Goal: Task Accomplishment & Management: Complete application form

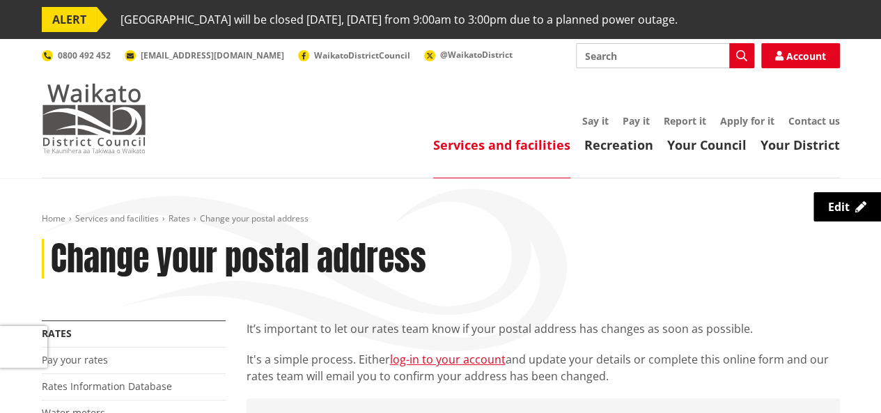
click at [118, 105] on img at bounding box center [94, 119] width 104 height 70
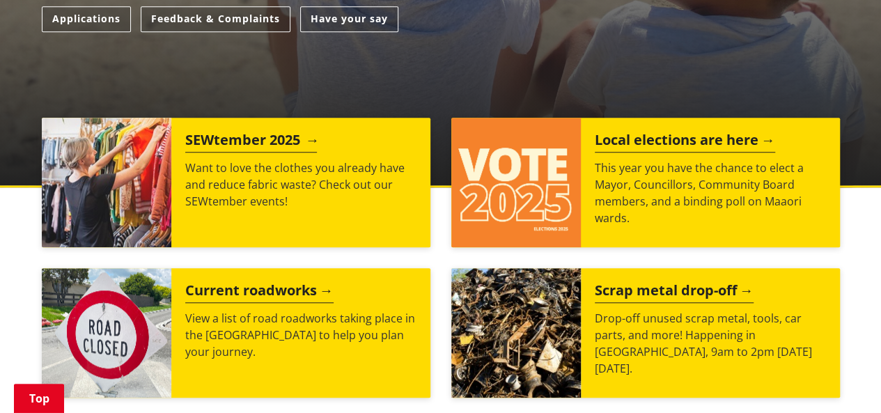
scroll to position [488, 0]
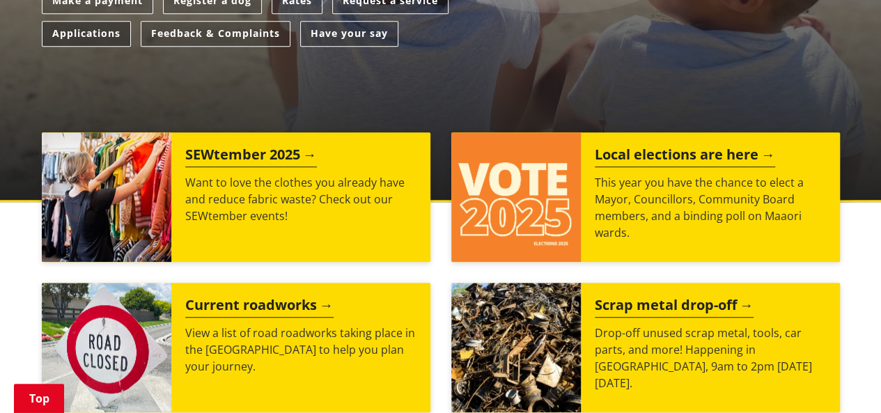
click at [92, 30] on link "Applications" at bounding box center [86, 34] width 89 height 26
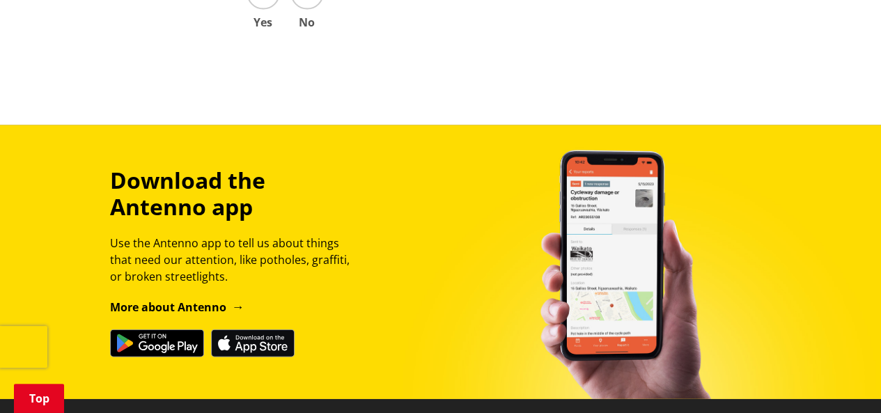
scroll to position [1115, 0]
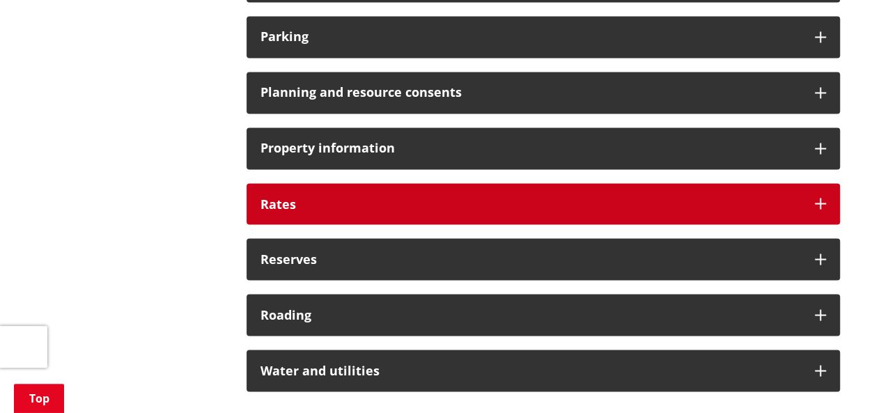
click at [407, 210] on div "Rates" at bounding box center [544, 204] width 594 height 42
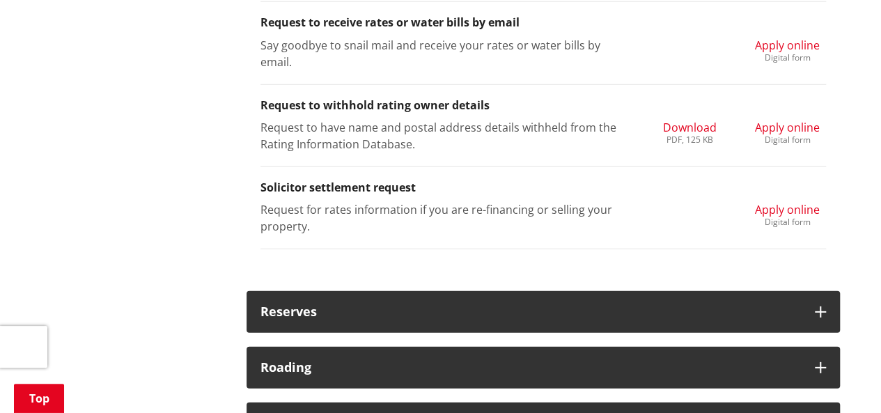
scroll to position [1811, 0]
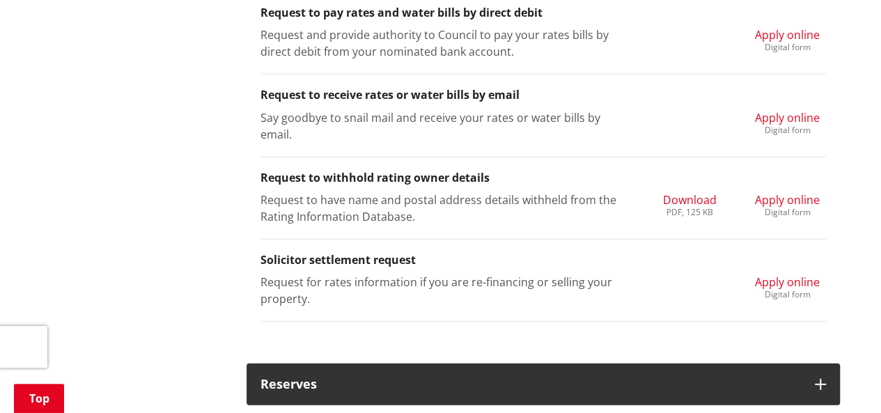
click at [803, 276] on span "Apply online" at bounding box center [787, 281] width 65 height 15
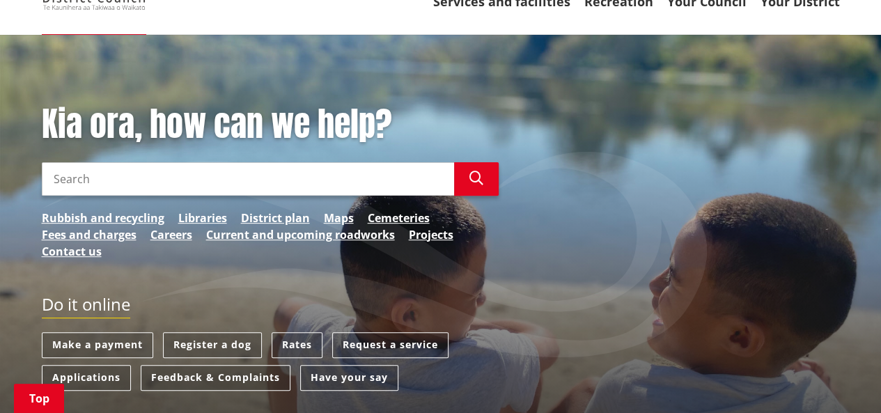
scroll to position [209, 0]
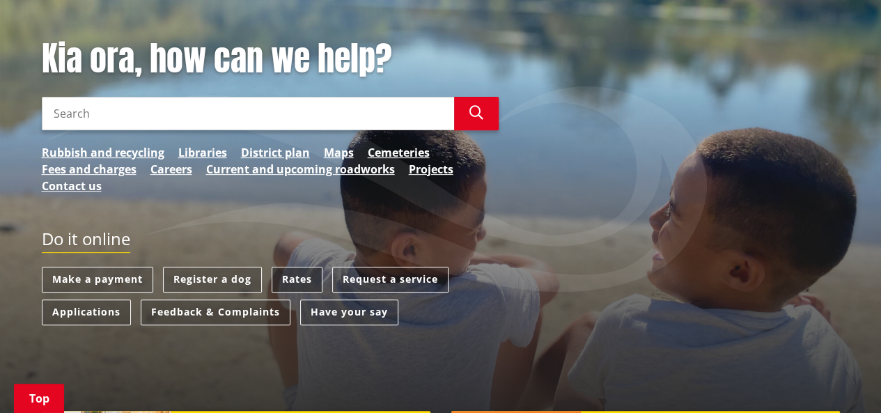
click at [295, 279] on link "Rates" at bounding box center [297, 280] width 51 height 26
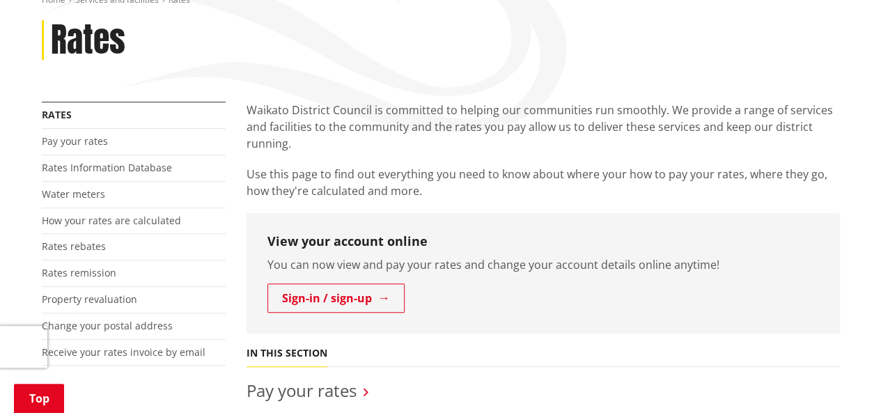
scroll to position [279, 0]
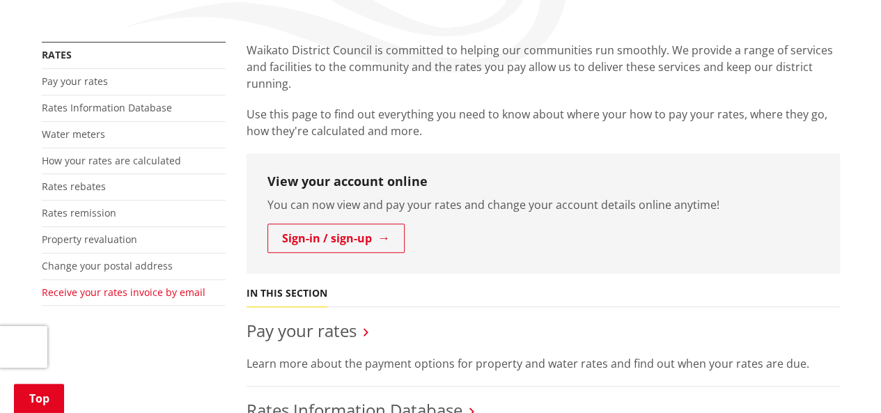
click at [116, 291] on link "Receive your rates invoice by email" at bounding box center [124, 292] width 164 height 13
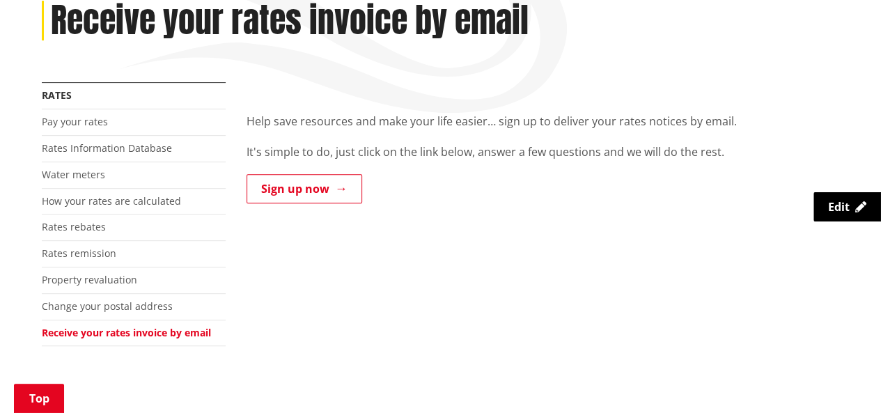
scroll to position [279, 0]
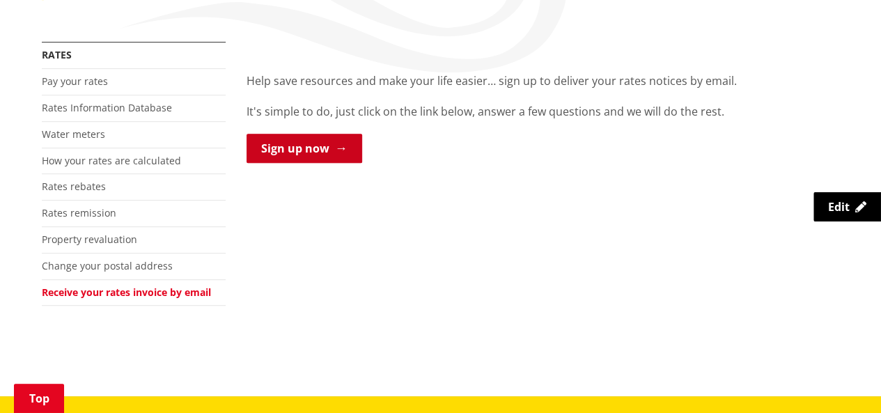
click at [288, 155] on link "Sign up now" at bounding box center [305, 148] width 116 height 29
